Goal: Check status: Check status

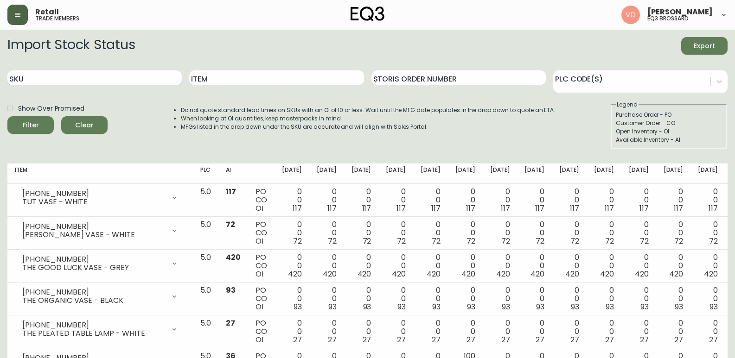
click at [27, 18] on button "button" at bounding box center [17, 15] width 20 height 20
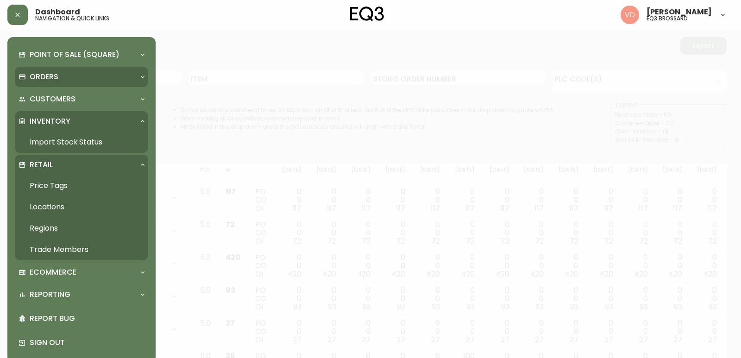
click at [38, 80] on p "Orders" at bounding box center [44, 77] width 29 height 10
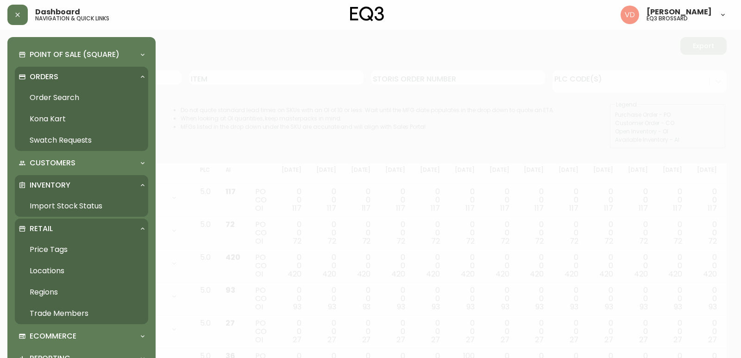
click at [38, 97] on link "Order Search" at bounding box center [81, 97] width 133 height 21
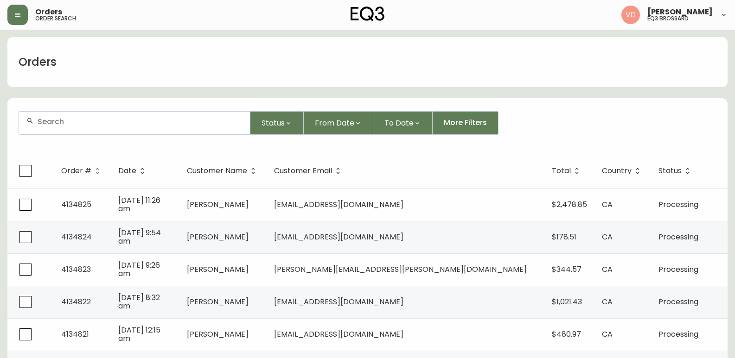
click at [127, 121] on input "text" at bounding box center [140, 121] width 205 height 9
paste input "4134734"
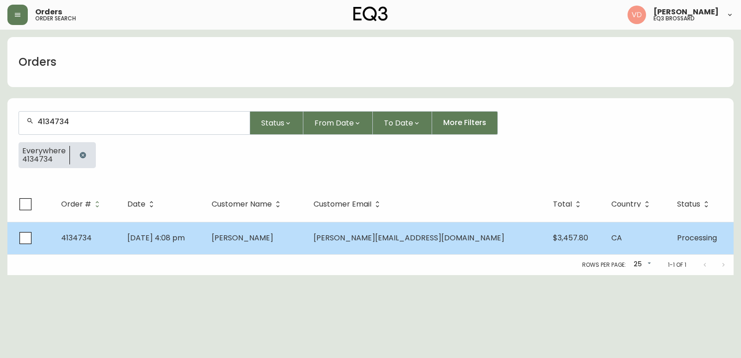
type input "4134734"
click at [120, 247] on td "4134734" at bounding box center [87, 238] width 66 height 32
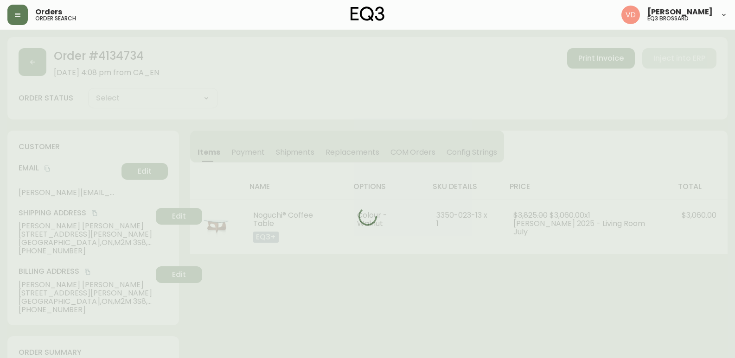
type input "Processing"
select select "PROCESSING"
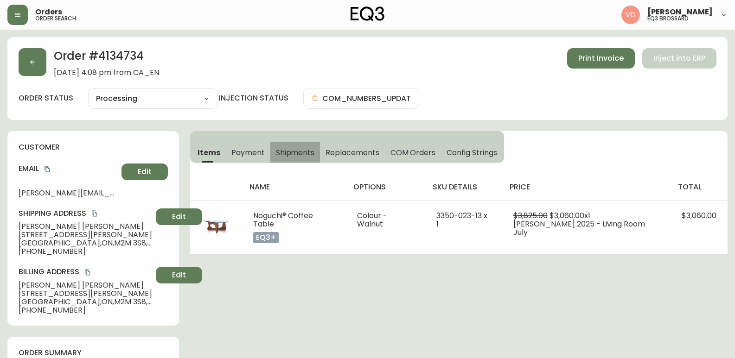
click at [287, 148] on span "Shipments" at bounding box center [295, 153] width 39 height 10
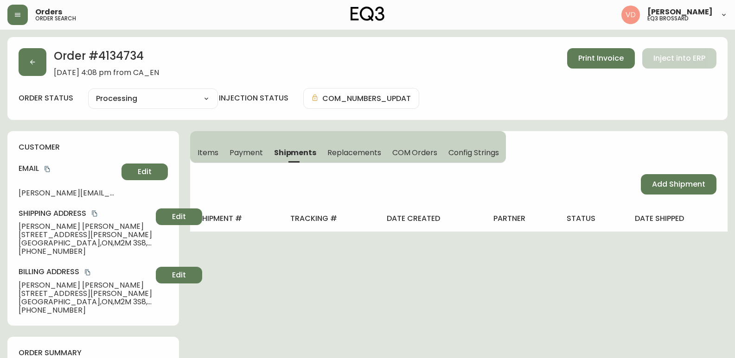
click at [245, 156] on span "Payment" at bounding box center [245, 153] width 33 height 10
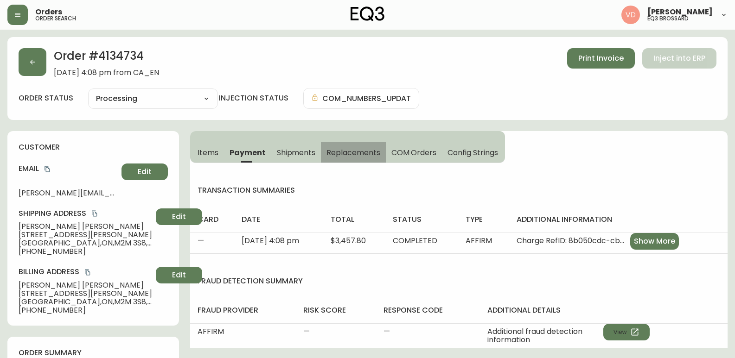
click at [344, 151] on span "Replacements" at bounding box center [352, 153] width 53 height 10
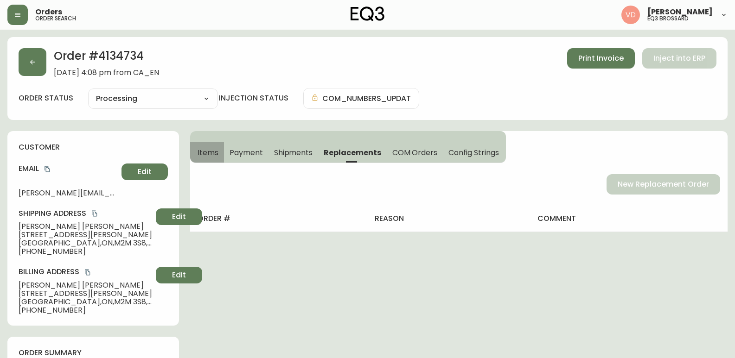
click at [211, 153] on span "Items" at bounding box center [207, 153] width 21 height 10
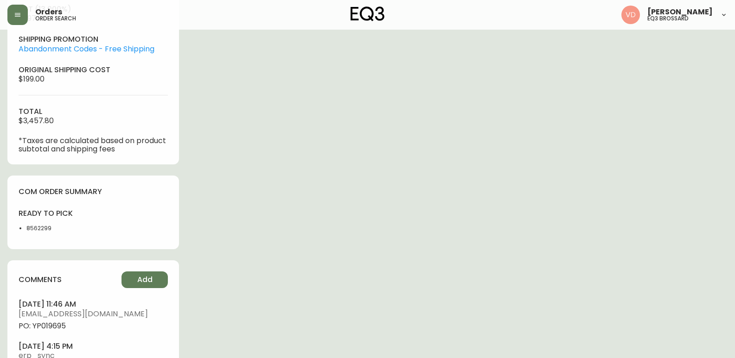
scroll to position [345, 0]
